Goal: Complete application form

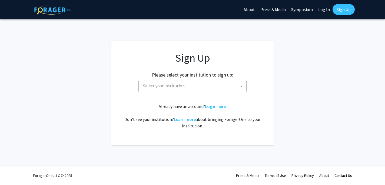
click at [236, 88] on span "Select your institution" at bounding box center [194, 85] width 106 height 11
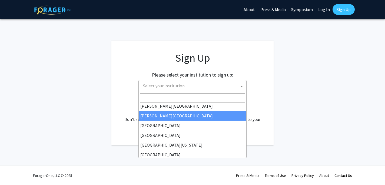
scroll to position [42, 0]
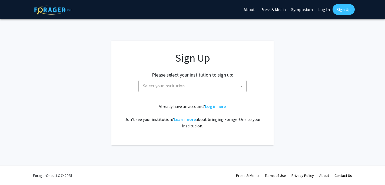
click at [175, 85] on span "Select your institution" at bounding box center [164, 85] width 42 height 5
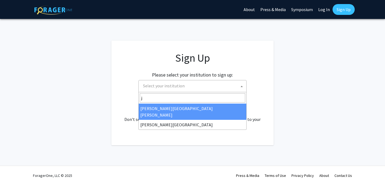
type input "j"
select select "1"
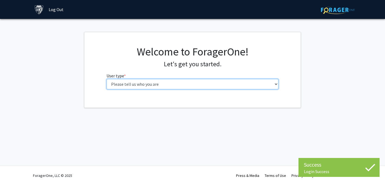
click at [222, 87] on select "Please tell us who you are Undergraduate Student Master's Student Doctoral Cand…" at bounding box center [193, 84] width 172 height 10
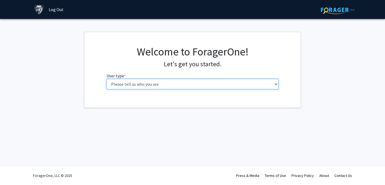
select select "2: masters"
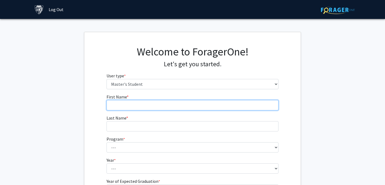
click at [237, 107] on input "First Name * required" at bounding box center [193, 105] width 172 height 10
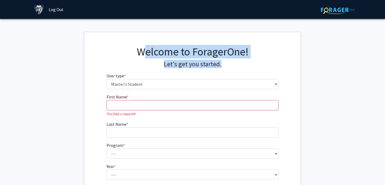
drag, startPoint x: 142, startPoint y: 53, endPoint x: 232, endPoint y: 63, distance: 90.1
click at [232, 63] on div "Welcome to ForagerOne! Let's get you started." at bounding box center [193, 56] width 172 height 23
click at [232, 63] on h4 "Let's get you started." at bounding box center [193, 64] width 172 height 8
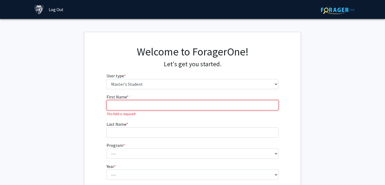
click at [160, 102] on input "First Name * required" at bounding box center [193, 105] width 172 height 10
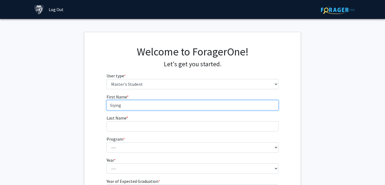
type input "Siying"
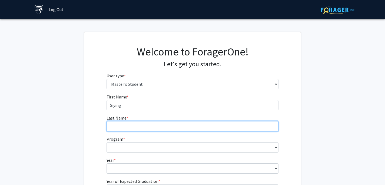
click at [160, 124] on input "Last Name * required" at bounding box center [193, 126] width 172 height 10
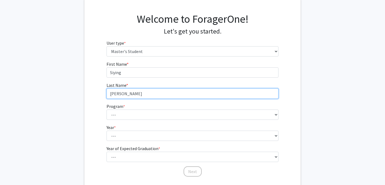
scroll to position [37, 0]
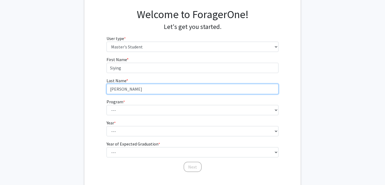
type input "[PERSON_NAME]"
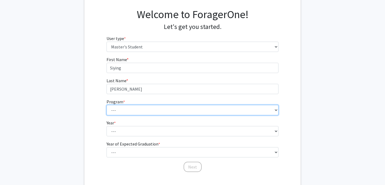
click at [157, 110] on select "--- Anatomy Education Applied and Computational Mathematics Applied Biomedical …" at bounding box center [193, 110] width 172 height 10
select select "30: 20"
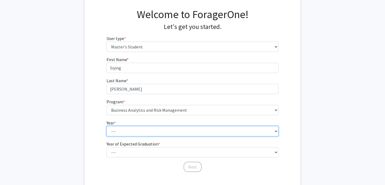
click at [147, 134] on select "--- First Year Second Year" at bounding box center [193, 131] width 172 height 10
select select "1: first_year"
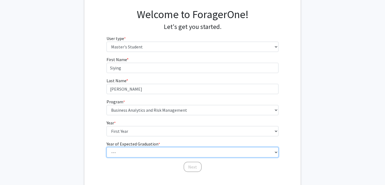
click at [145, 154] on select "--- 2025 2026 2027 2028 2029 2030 2031 2032 2033 2034" at bounding box center [193, 152] width 172 height 10
select select "2: 2026"
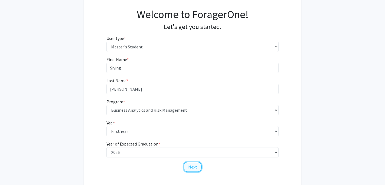
click at [193, 170] on button "Next" at bounding box center [193, 167] width 18 height 10
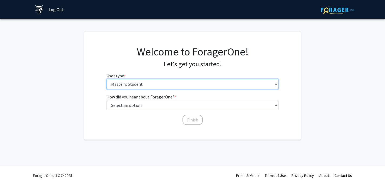
click at [149, 84] on select "Please tell us who you are Undergraduate Student Master's Student Doctoral Cand…" at bounding box center [193, 84] width 172 height 10
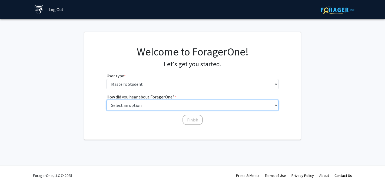
click at [150, 107] on select "Select an option Peer/student recommendation Faculty/staff recommendation Unive…" at bounding box center [193, 105] width 172 height 10
select select "3: university_website"
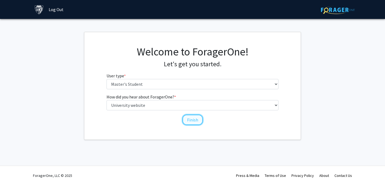
click at [191, 120] on button "Finish" at bounding box center [193, 120] width 20 height 10
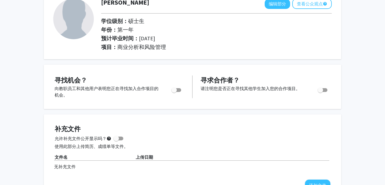
scroll to position [36, 0]
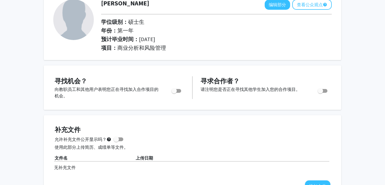
click at [235, 67] on div "寻找机会？ 向教职员工和其他用户表明您正在寻找加入合作项目的机会。 寻求合作者？ 请注明您是否正在寻找其他学生加入您的合作项目。" at bounding box center [193, 87] width 298 height 44
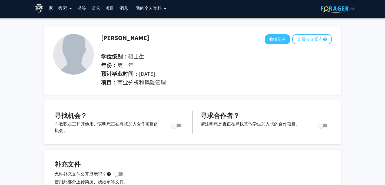
scroll to position [0, 0]
